Goal: Task Accomplishment & Management: Manage account settings

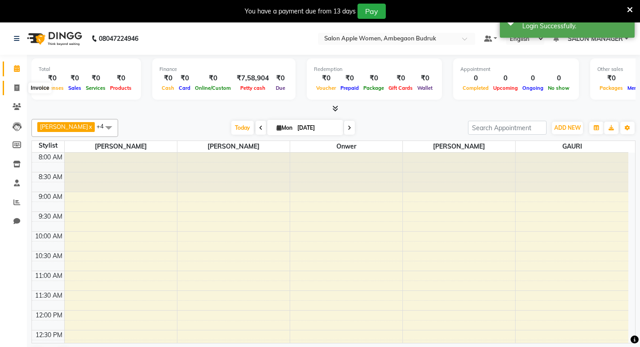
click at [18, 88] on icon at bounding box center [16, 87] width 5 height 7
select select "service"
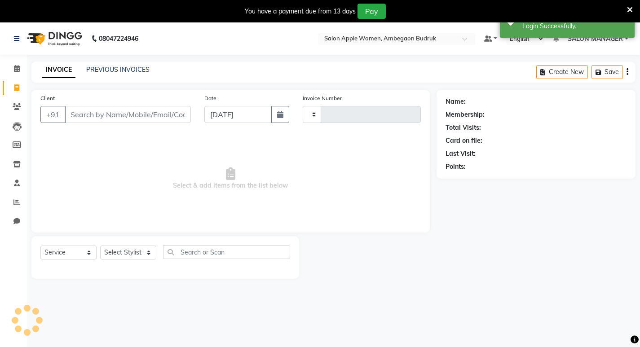
type input "1121"
select select "6277"
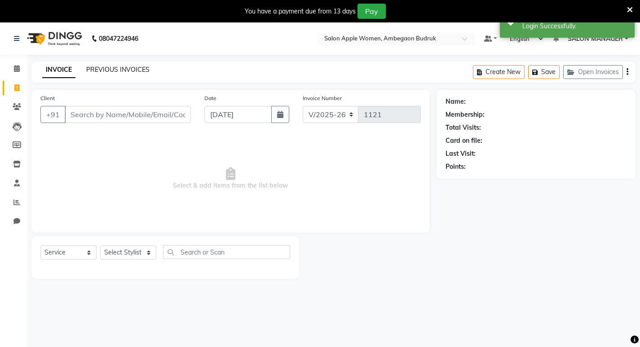
click at [110, 69] on link "PREVIOUS INVOICES" at bounding box center [117, 70] width 63 height 8
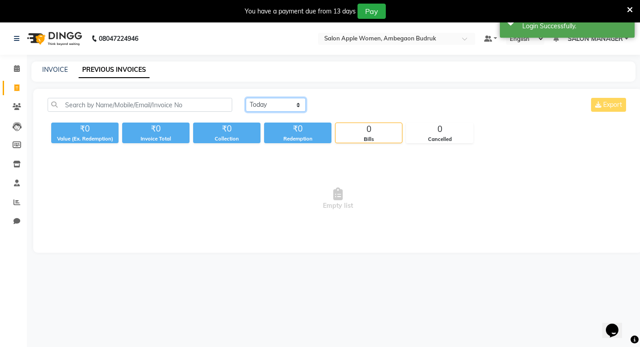
click at [267, 103] on select "Today Yesterday Custom Range" at bounding box center [276, 105] width 60 height 14
select select "yesterday"
click at [246, 98] on select "Today Yesterday Custom Range" at bounding box center [276, 105] width 60 height 14
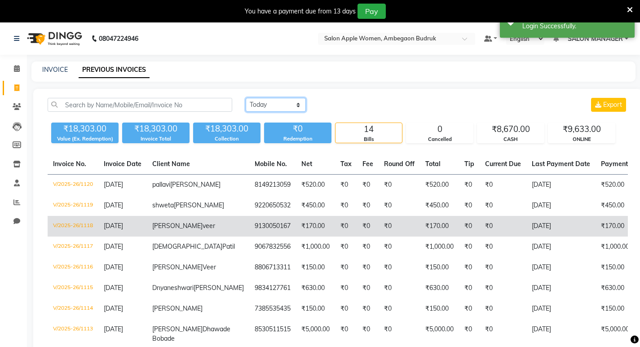
scroll to position [150, 0]
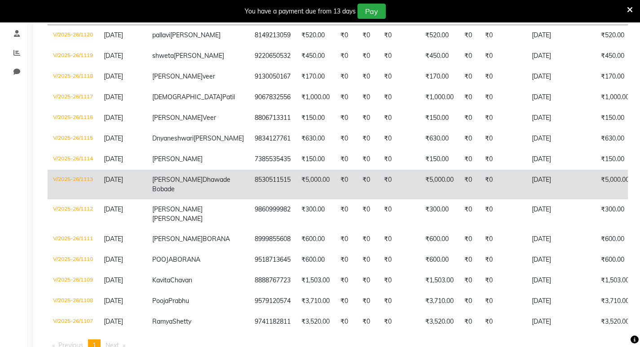
click at [188, 195] on td "Snehal Dhawade Bobade" at bounding box center [198, 185] width 102 height 30
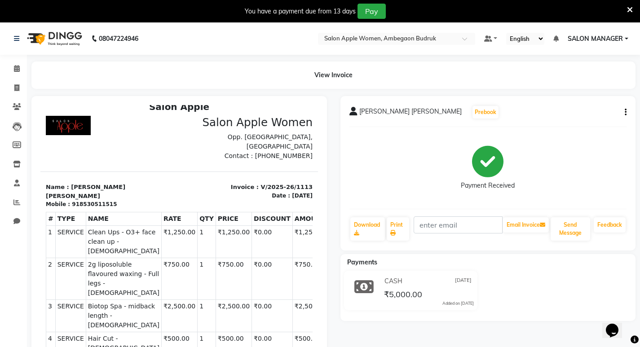
scroll to position [79, 0]
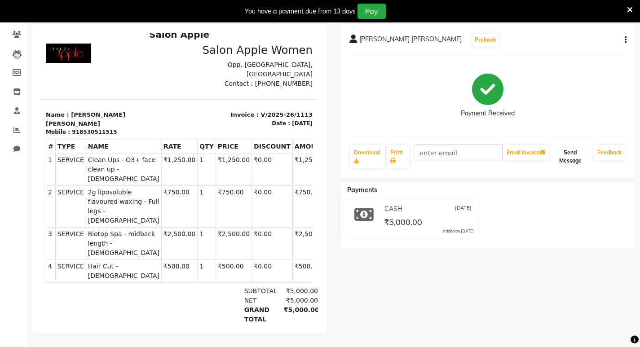
click at [571, 157] on button "Send Message" at bounding box center [571, 156] width 40 height 23
click at [632, 6] on icon at bounding box center [630, 10] width 6 height 8
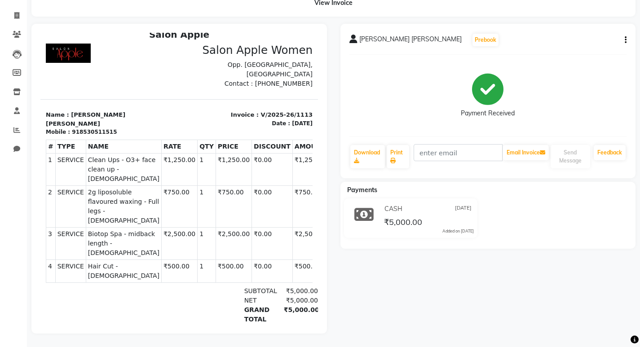
scroll to position [57, 0]
